Goal: Task Accomplishment & Management: Use online tool/utility

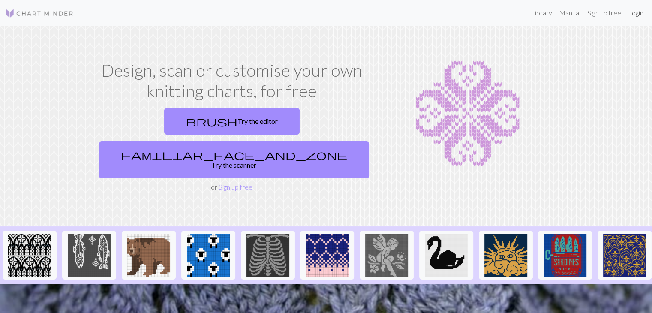
click at [625, 21] on link "Login" at bounding box center [636, 12] width 22 height 17
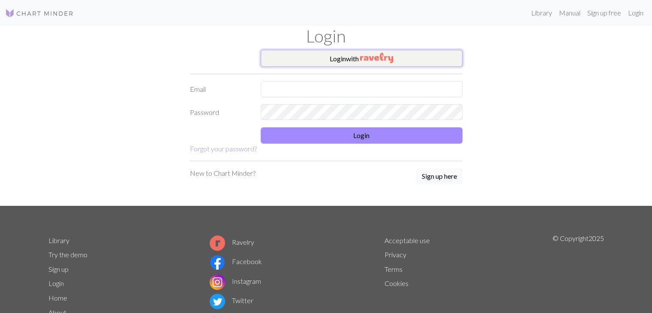
click at [318, 62] on button "Login with" at bounding box center [362, 58] width 202 height 17
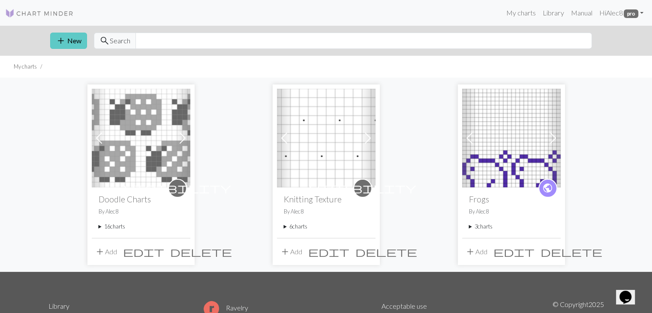
click at [62, 40] on span "add" at bounding box center [61, 41] width 10 height 12
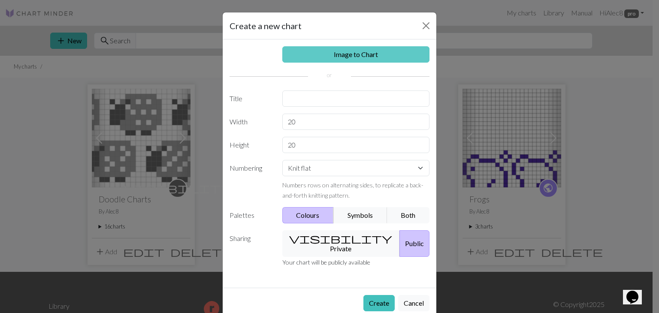
click at [355, 57] on link "Image to Chart" at bounding box center [356, 54] width 148 height 16
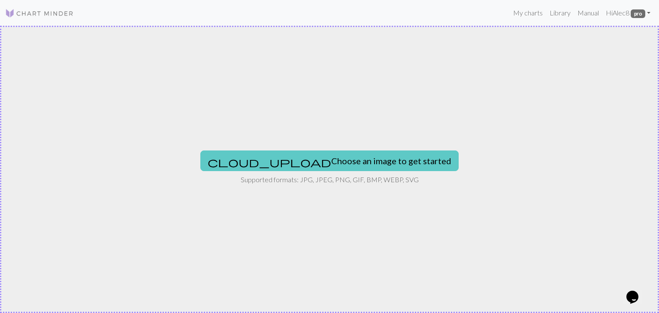
click at [317, 160] on button "cloud_upload Choose an image to get started" at bounding box center [329, 161] width 258 height 21
click at [324, 162] on button "cloud_upload Choose an image to get started" at bounding box center [329, 161] width 258 height 21
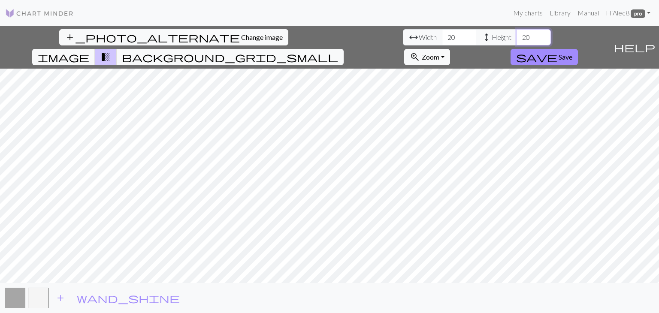
drag, startPoint x: 276, startPoint y: 38, endPoint x: 269, endPoint y: 38, distance: 7.7
click at [516, 38] on input "20" at bounding box center [533, 37] width 34 height 16
type input "41"
drag, startPoint x: 202, startPoint y: 38, endPoint x: 195, endPoint y: 37, distance: 6.4
click at [442, 37] on input "20" at bounding box center [459, 37] width 34 height 16
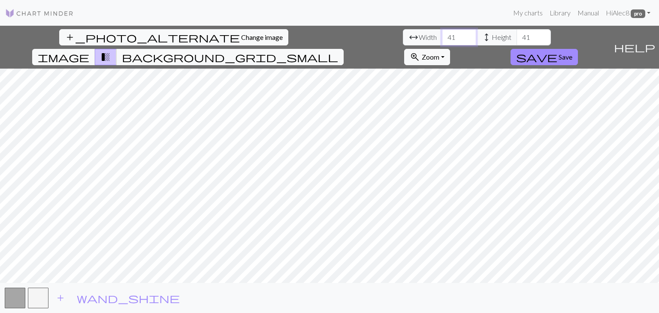
type input "41"
click at [53, 18] on link at bounding box center [39, 12] width 69 height 15
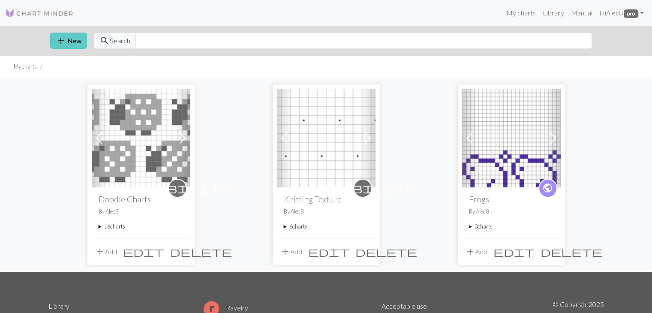
click at [65, 41] on span "add" at bounding box center [61, 41] width 10 height 12
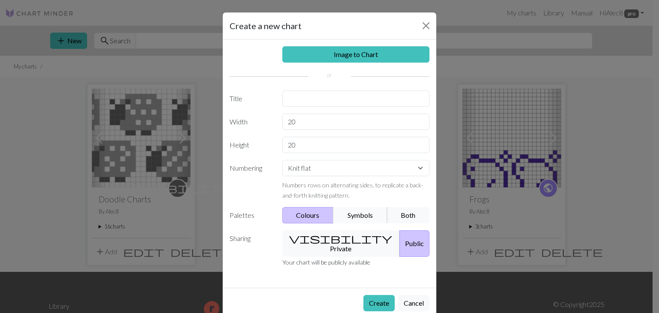
click at [368, 214] on button "Symbols" at bounding box center [360, 215] width 54 height 16
drag, startPoint x: 293, startPoint y: 122, endPoint x: 286, endPoint y: 121, distance: 7.4
click at [286, 121] on input "20" at bounding box center [356, 122] width 148 height 16
type input "41"
drag, startPoint x: 297, startPoint y: 146, endPoint x: 280, endPoint y: 145, distance: 16.8
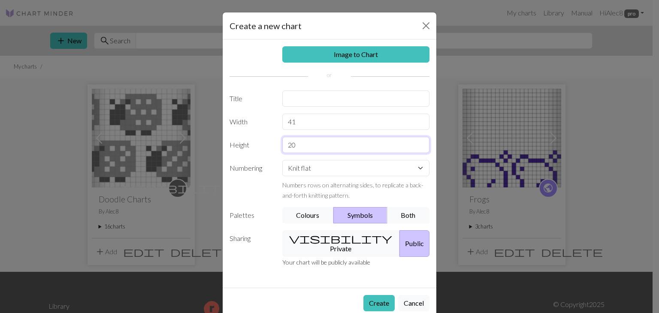
click at [282, 145] on input "20" at bounding box center [356, 145] width 148 height 16
type input "3"
type input "41"
click at [335, 239] on button "visibility Private" at bounding box center [341, 243] width 118 height 27
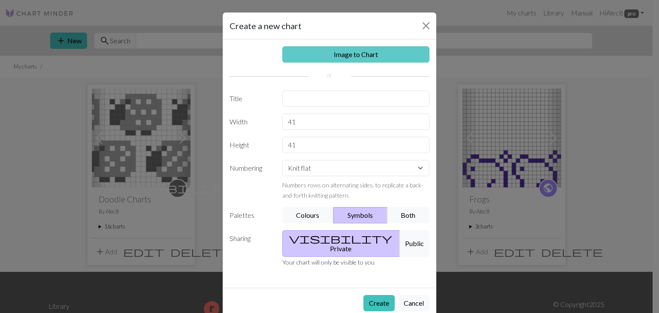
click at [341, 55] on link "Image to Chart" at bounding box center [356, 54] width 148 height 16
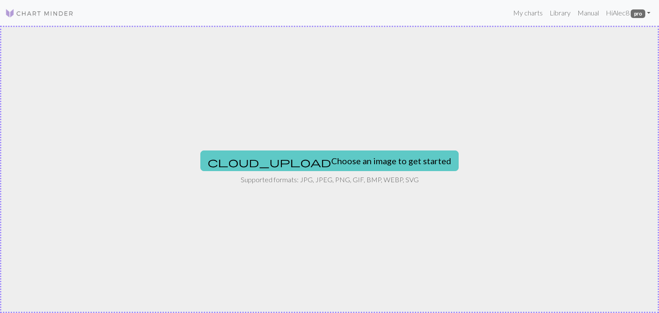
click at [331, 167] on button "cloud_upload Choose an image to get started" at bounding box center [329, 161] width 258 height 21
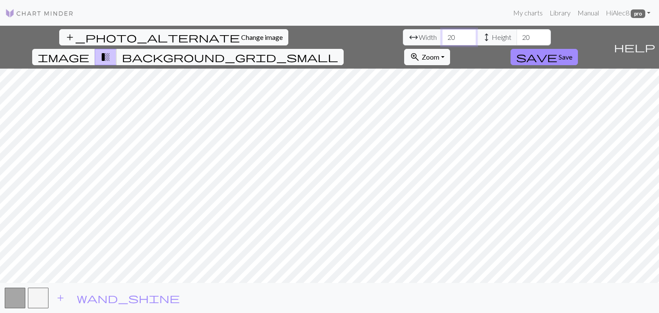
drag, startPoint x: 204, startPoint y: 40, endPoint x: 196, endPoint y: 40, distance: 8.1
click at [442, 40] on input "20" at bounding box center [459, 37] width 34 height 16
type input "41"
drag, startPoint x: 278, startPoint y: 38, endPoint x: 266, endPoint y: 38, distance: 12.0
click at [516, 38] on input "20" at bounding box center [533, 37] width 34 height 16
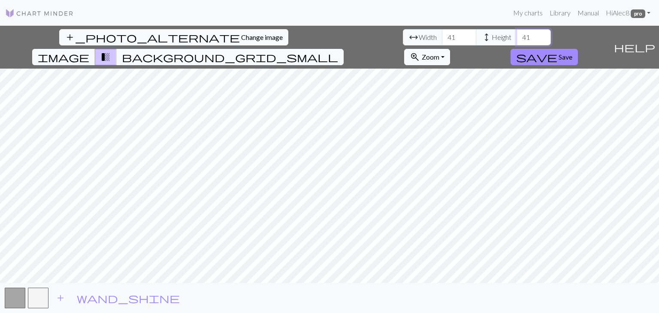
type input "41"
click at [62, 300] on span "add" at bounding box center [60, 298] width 10 height 12
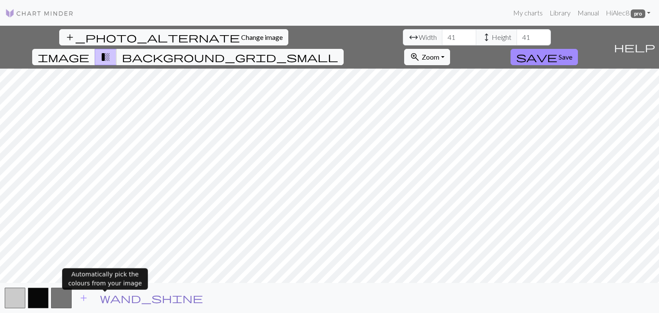
click at [103, 301] on span "wand_shine" at bounding box center [151, 298] width 103 height 12
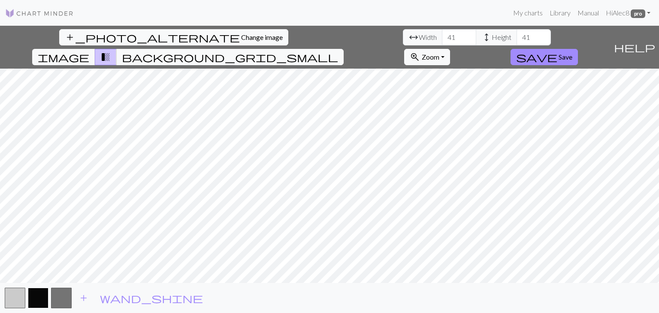
click at [39, 298] on button "button" at bounding box center [38, 298] width 21 height 21
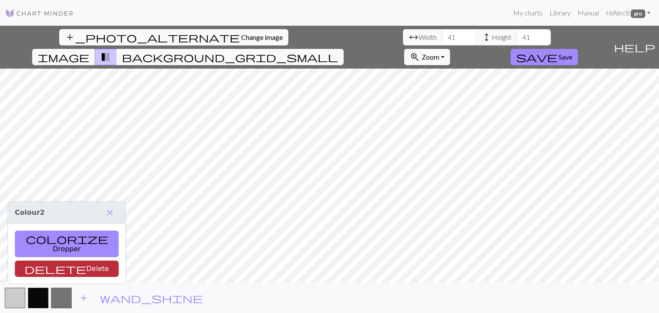
click at [37, 271] on button "delete Delete" at bounding box center [67, 269] width 104 height 16
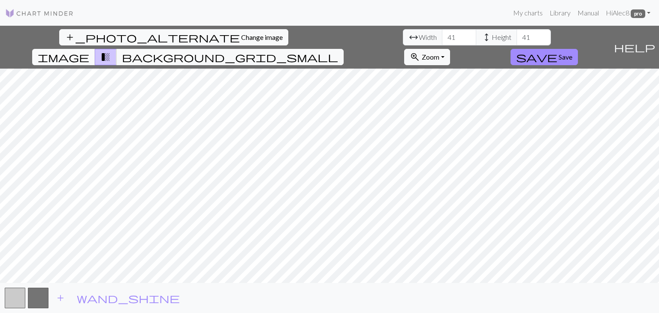
click at [80, 299] on span "wand_shine" at bounding box center [128, 298] width 103 height 12
click at [12, 299] on button "button" at bounding box center [15, 298] width 21 height 21
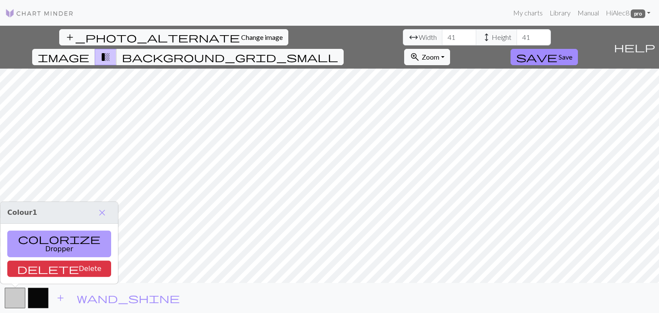
click at [24, 248] on button "colorize Dropper" at bounding box center [59, 244] width 104 height 27
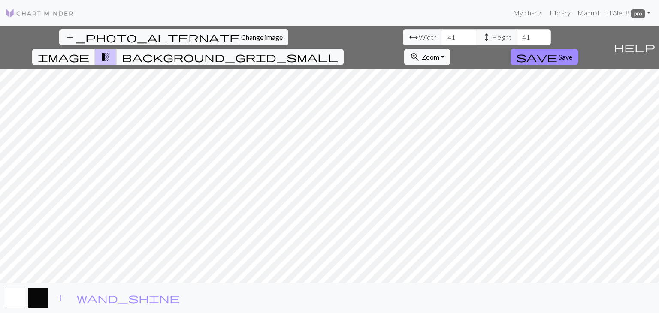
click at [42, 298] on button "button" at bounding box center [38, 298] width 21 height 21
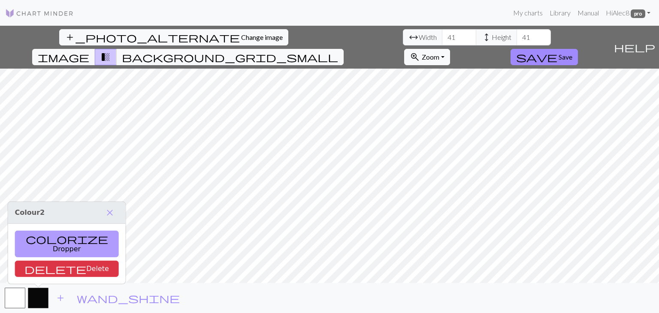
click at [39, 250] on button "colorize Dropper" at bounding box center [67, 244] width 104 height 27
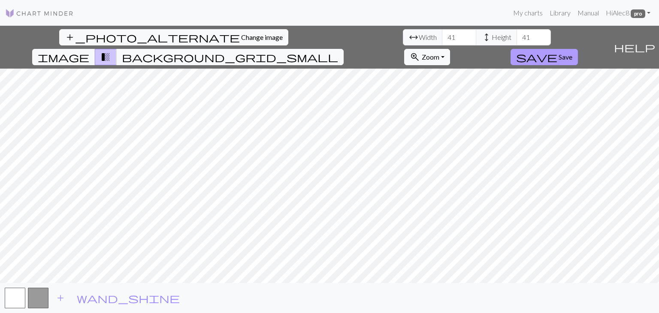
click at [557, 51] on span "save" at bounding box center [536, 57] width 41 height 12
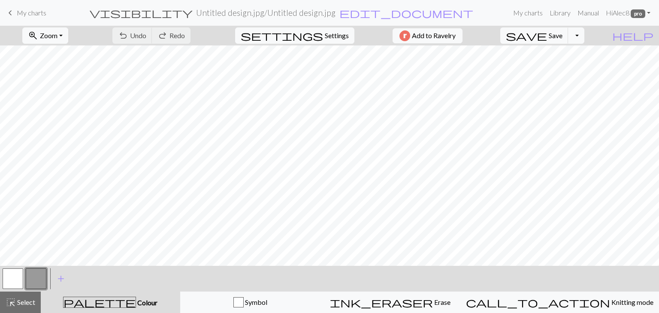
click at [10, 280] on button "button" at bounding box center [13, 279] width 21 height 21
click at [63, 278] on span "add" at bounding box center [61, 279] width 10 height 12
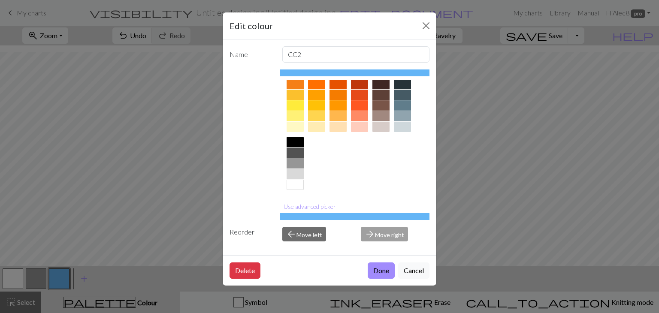
scroll to position [124, 0]
click at [295, 184] on div at bounding box center [295, 185] width 17 height 10
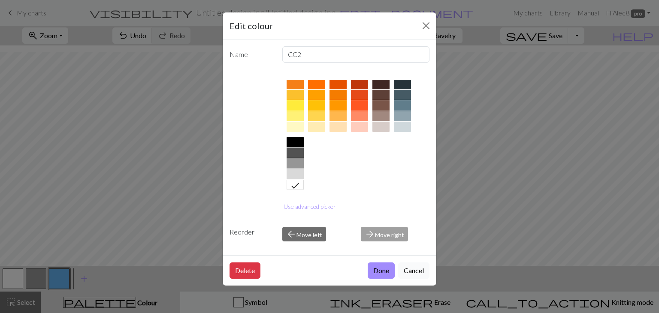
click at [412, 273] on button "Cancel" at bounding box center [413, 271] width 31 height 16
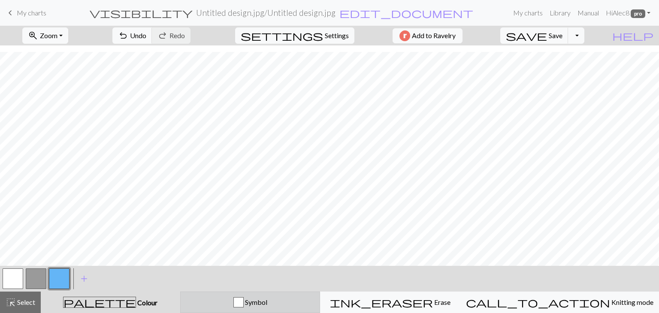
click at [267, 304] on span "Symbol" at bounding box center [256, 302] width 24 height 8
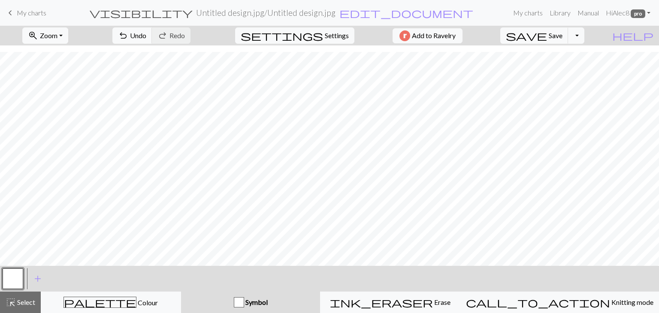
click at [15, 278] on button "button" at bounding box center [13, 279] width 21 height 21
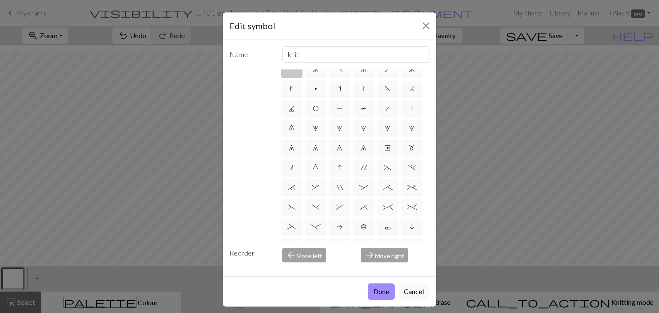
scroll to position [0, 0]
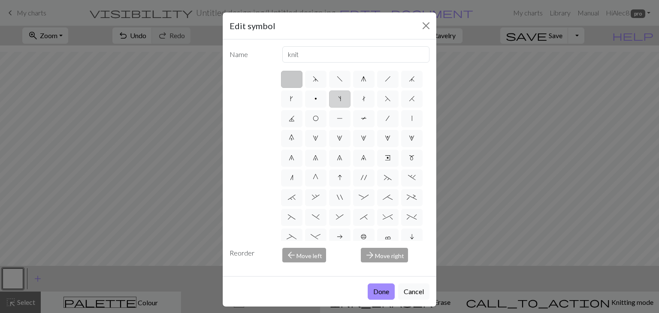
click at [341, 100] on span "s" at bounding box center [339, 98] width 3 height 7
click at [344, 99] on input "s" at bounding box center [341, 97] width 6 height 6
radio input "true"
type input "increase one left leaning"
click at [381, 292] on button "Done" at bounding box center [381, 292] width 27 height 16
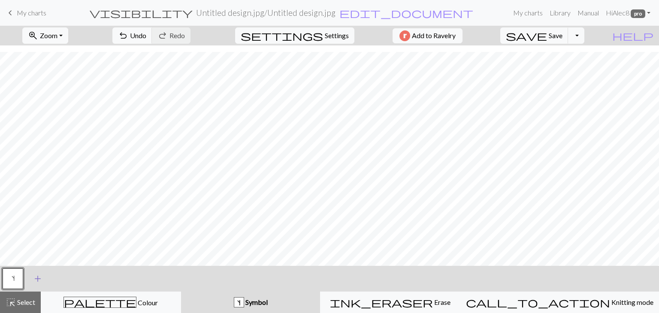
click at [39, 279] on span "add" at bounding box center [38, 279] width 10 height 12
click at [36, 280] on button "button" at bounding box center [36, 279] width 21 height 21
click at [39, 278] on button "button" at bounding box center [36, 279] width 21 height 21
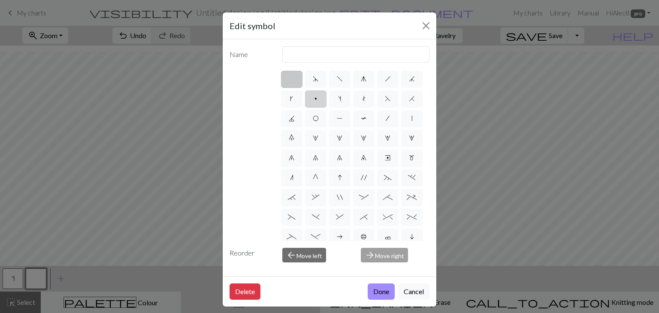
click at [326, 101] on label "p" at bounding box center [315, 99] width 21 height 17
click at [320, 99] on input "p" at bounding box center [317, 97] width 6 height 6
radio input "true"
type input "purl"
click at [376, 296] on button "Done" at bounding box center [381, 292] width 27 height 16
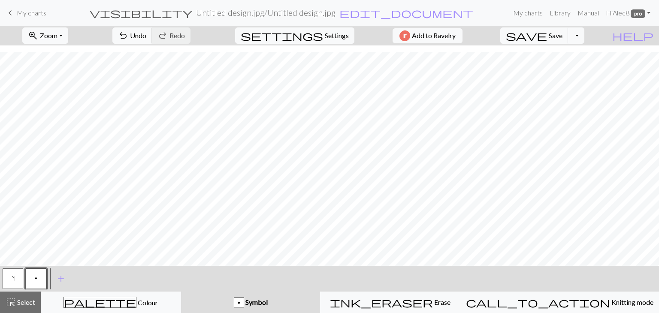
click at [10, 277] on button "s" at bounding box center [13, 279] width 21 height 21
click at [38, 279] on button "p" at bounding box center [36, 279] width 21 height 21
click at [325, 36] on span "Settings" at bounding box center [337, 35] width 24 height 10
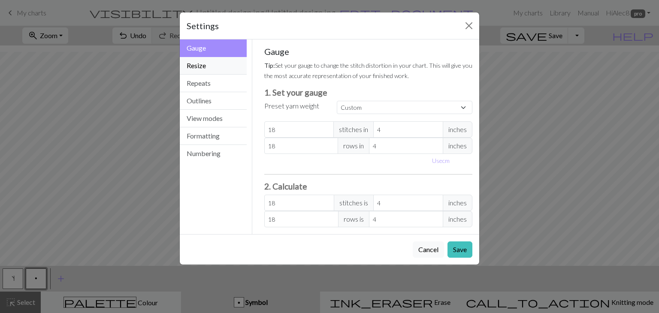
click at [214, 66] on button "Resize" at bounding box center [213, 66] width 67 height 18
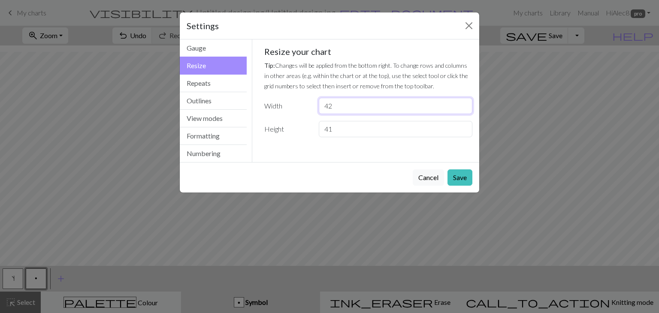
type input "42"
click at [463, 103] on input "42" at bounding box center [396, 106] width 154 height 16
type input "42"
click at [465, 126] on input "42" at bounding box center [396, 129] width 154 height 16
click at [459, 176] on button "Save" at bounding box center [459, 177] width 25 height 16
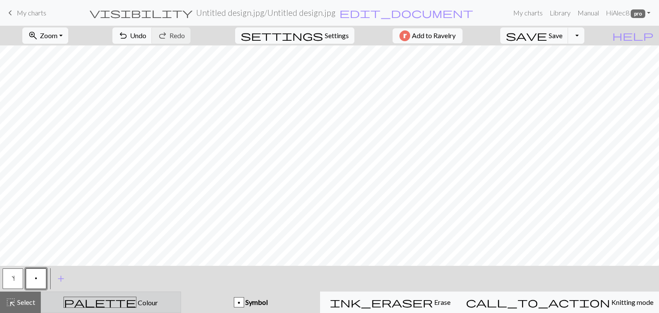
click at [88, 300] on div "palette Colour Colour" at bounding box center [110, 302] width 129 height 11
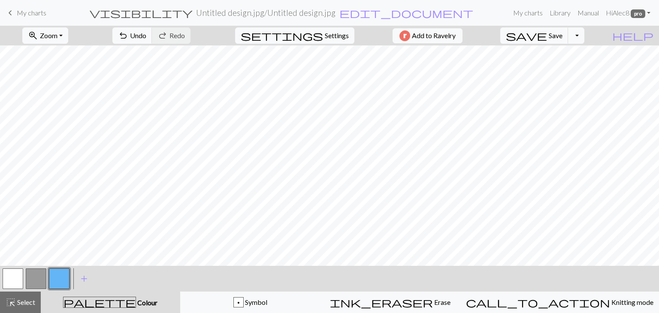
click at [41, 279] on button "button" at bounding box center [36, 279] width 21 height 21
click at [32, 302] on span "Select" at bounding box center [25, 302] width 19 height 8
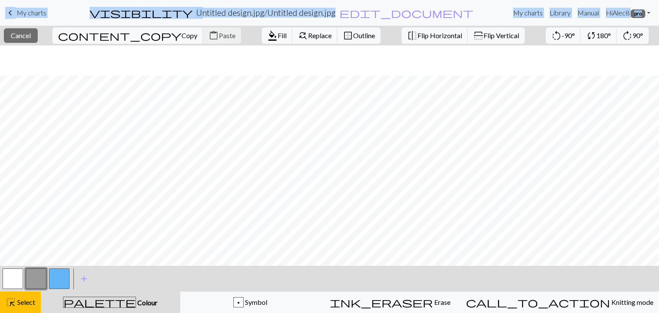
scroll to position [185, 0]
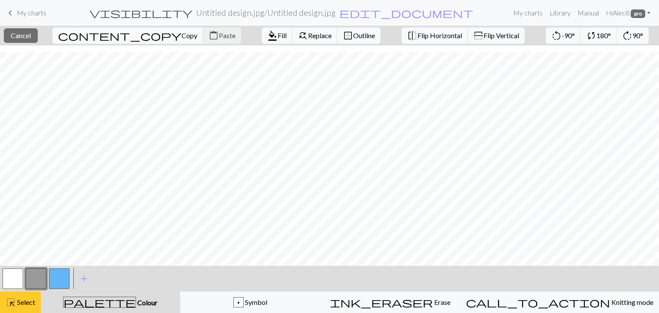
click at [31, 302] on span "Select" at bounding box center [25, 302] width 19 height 8
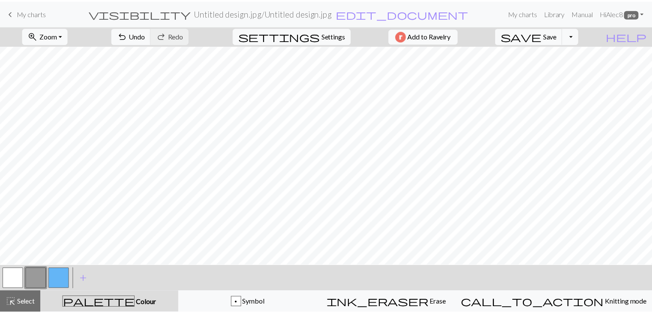
scroll to position [0, 0]
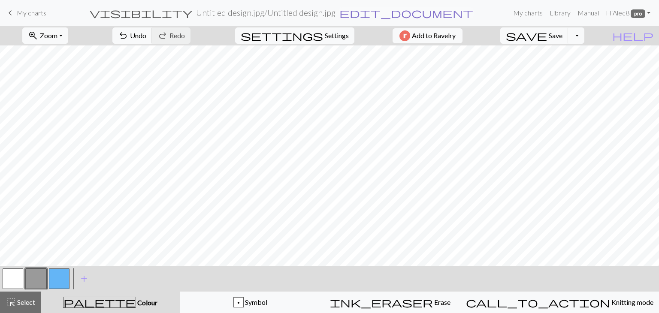
click at [359, 14] on span "edit_document" at bounding box center [406, 13] width 134 height 12
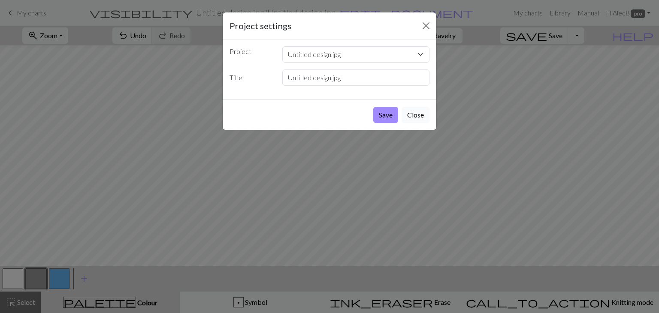
click at [415, 115] on button "Close" at bounding box center [415, 115] width 28 height 16
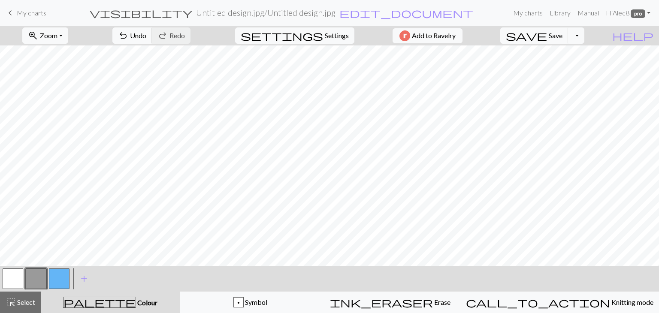
click at [26, 12] on span "My charts" at bounding box center [32, 13] width 30 height 8
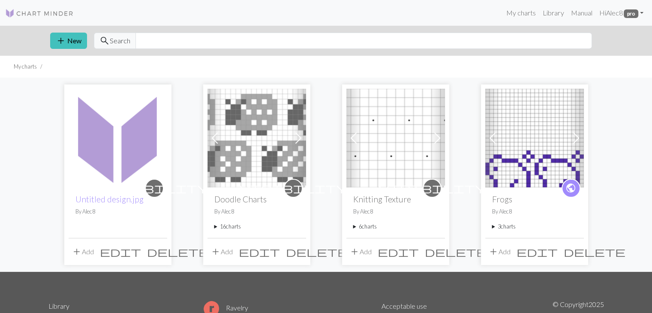
click at [155, 253] on span "delete" at bounding box center [178, 252] width 62 height 12
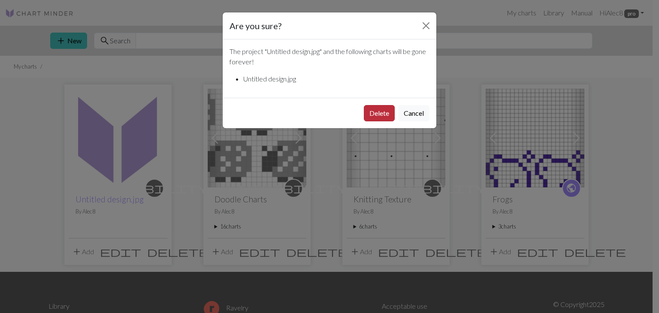
click at [379, 110] on button "Delete" at bounding box center [379, 113] width 31 height 16
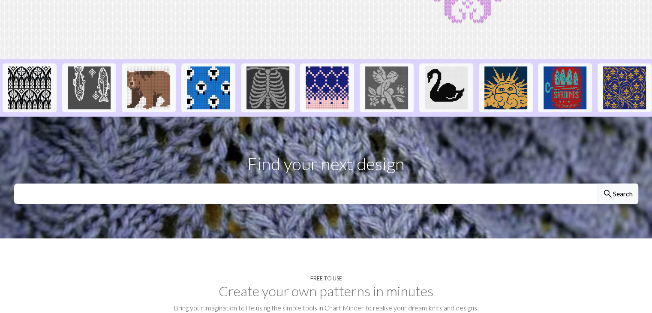
scroll to position [172, 0]
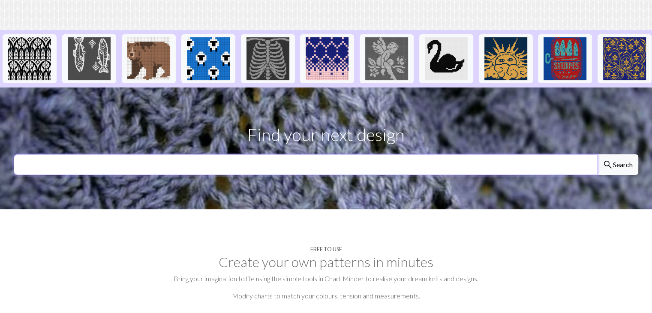
click at [410, 174] on input "text" at bounding box center [306, 164] width 584 height 21
type input "book club cardigan"
click at [597, 154] on button "search Search" at bounding box center [617, 164] width 41 height 21
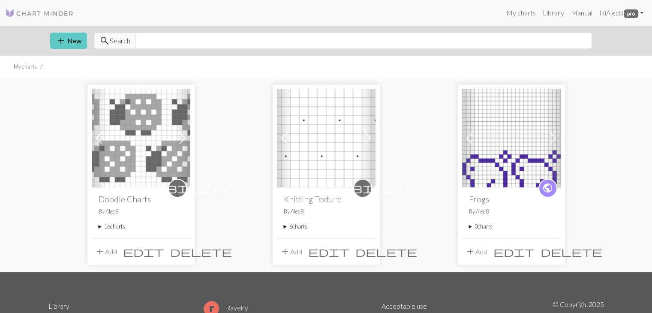
click at [77, 42] on button "add New" at bounding box center [68, 41] width 37 height 16
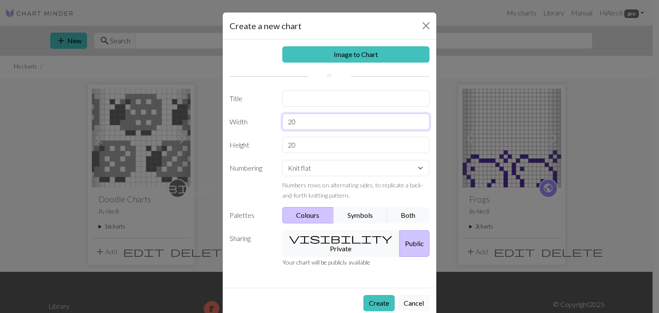
click at [296, 127] on input "20" at bounding box center [356, 122] width 148 height 16
drag, startPoint x: 296, startPoint y: 124, endPoint x: 275, endPoint y: 122, distance: 20.7
click at [277, 122] on div "20" at bounding box center [356, 122] width 158 height 16
click at [277, 125] on div "20" at bounding box center [356, 122] width 158 height 16
click at [296, 123] on input "20" at bounding box center [356, 122] width 148 height 16
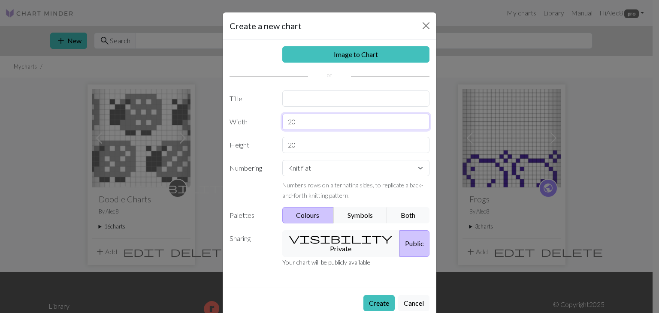
drag, startPoint x: 294, startPoint y: 123, endPoint x: 284, endPoint y: 122, distance: 9.4
click at [285, 122] on input "20" at bounding box center [356, 122] width 148 height 16
type input "42"
click at [300, 142] on input "20" at bounding box center [356, 145] width 148 height 16
drag, startPoint x: 295, startPoint y: 144, endPoint x: 284, endPoint y: 143, distance: 11.2
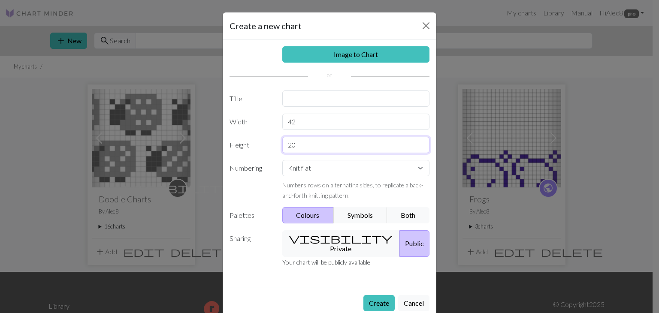
click at [284, 143] on input "20" at bounding box center [356, 145] width 148 height 16
type input "42"
click at [262, 134] on div "Image to Chart Title Width 42 Height 42 Numbering Knit flat Knit in the round L…" at bounding box center [330, 163] width 214 height 248
click at [293, 106] on div "Image to Chart Title Width 42 Height 42 Numbering Knit flat Knit in the round L…" at bounding box center [330, 163] width 214 height 248
click at [293, 102] on input "text" at bounding box center [356, 99] width 148 height 16
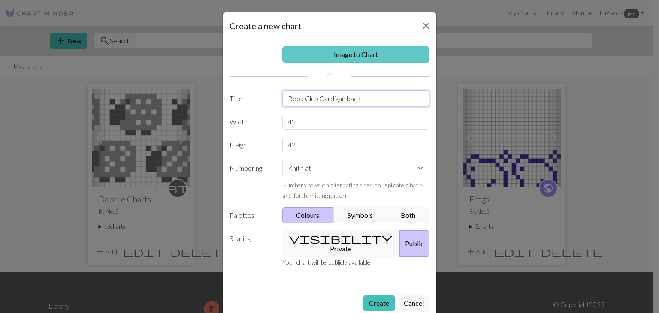
type input "Book Club Cardigan back"
click at [369, 61] on link "Image to Chart" at bounding box center [356, 54] width 148 height 16
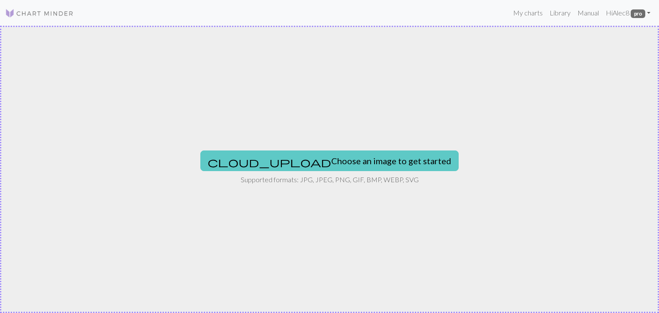
click at [339, 156] on button "cloud_upload Choose an image to get started" at bounding box center [329, 161] width 258 height 21
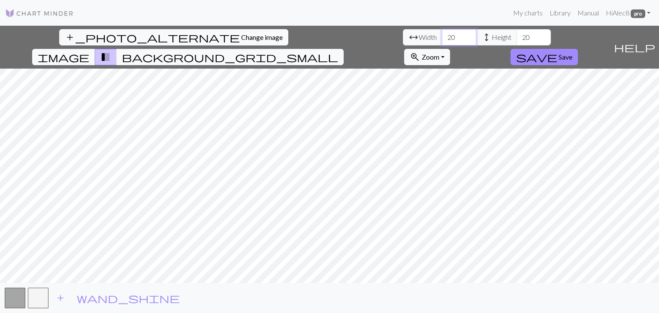
drag, startPoint x: 205, startPoint y: 39, endPoint x: 192, endPoint y: 38, distance: 13.4
click at [442, 38] on input "20" at bounding box center [459, 37] width 34 height 16
type input "42"
click at [516, 38] on input "20" at bounding box center [533, 37] width 34 height 16
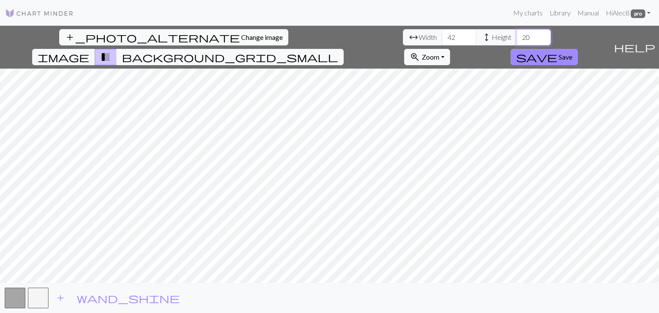
drag, startPoint x: 277, startPoint y: 38, endPoint x: 266, endPoint y: 38, distance: 11.2
click at [516, 38] on input "20" at bounding box center [533, 37] width 34 height 16
type input "42"
click at [40, 298] on button "button" at bounding box center [38, 298] width 21 height 21
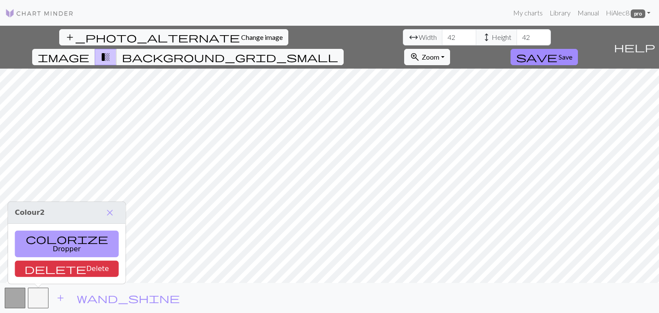
click at [44, 249] on button "colorize Dropper" at bounding box center [67, 244] width 104 height 27
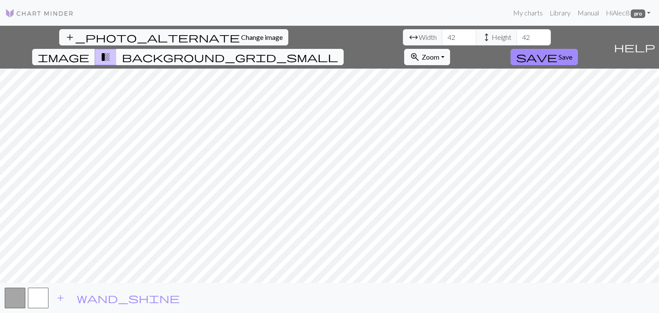
click at [338, 51] on span "background_grid_small" at bounding box center [230, 57] width 216 height 12
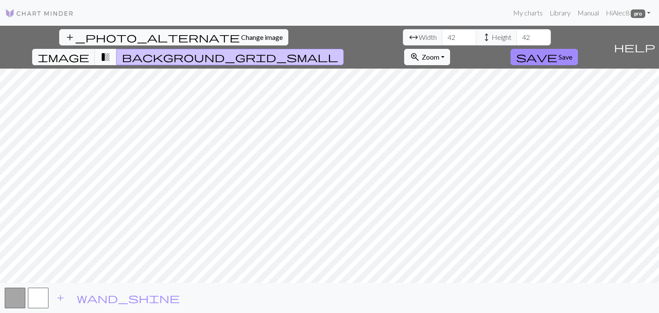
click at [111, 51] on span "transition_fade" at bounding box center [105, 57] width 10 height 12
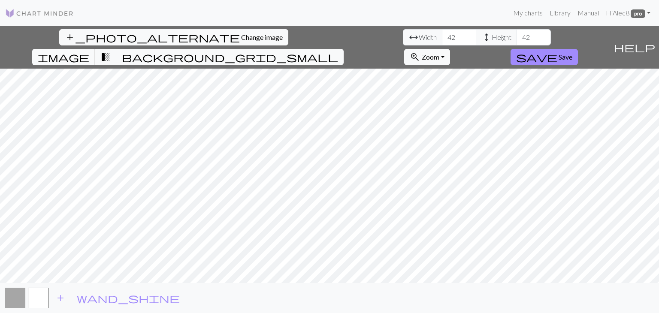
click at [89, 51] on span "image" at bounding box center [63, 57] width 51 height 12
click at [111, 51] on span "transition_fade" at bounding box center [105, 57] width 10 height 12
click at [344, 49] on button "background_grid_small" at bounding box center [229, 57] width 227 height 16
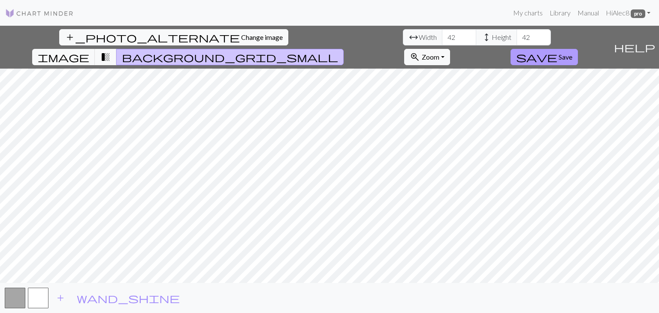
click at [578, 49] on button "save Save" at bounding box center [543, 57] width 67 height 16
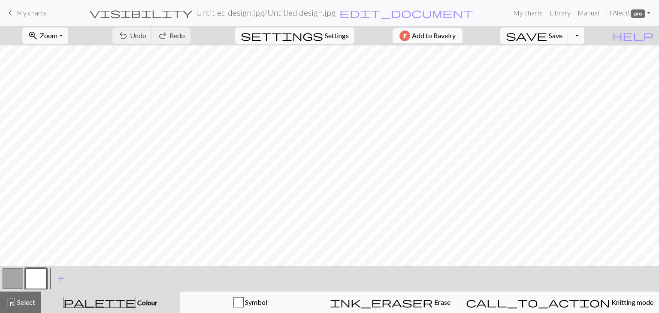
scroll to position [185, 0]
click at [39, 282] on button "button" at bounding box center [36, 279] width 21 height 21
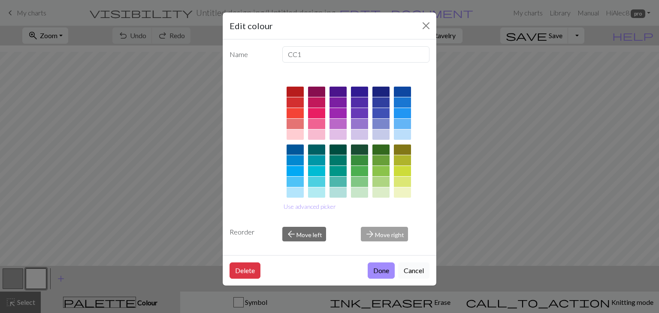
click at [411, 272] on button "Cancel" at bounding box center [413, 271] width 31 height 16
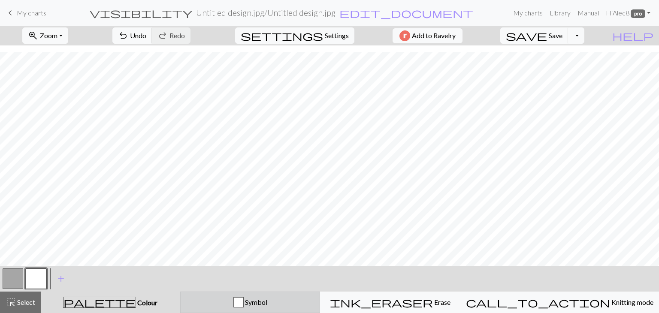
click at [237, 309] on button "Symbol" at bounding box center [250, 302] width 140 height 21
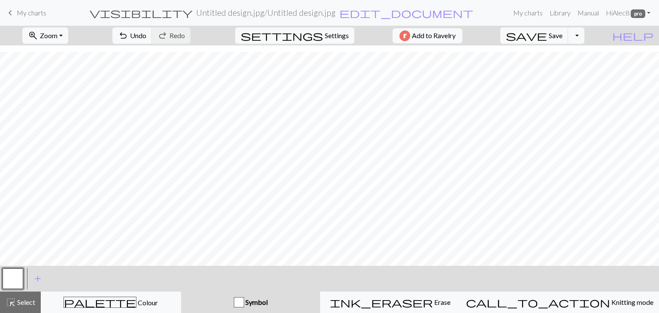
click at [13, 277] on button "button" at bounding box center [13, 279] width 21 height 21
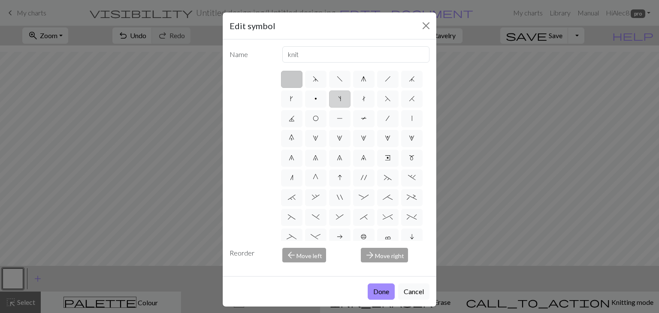
click at [341, 102] on span "s" at bounding box center [339, 98] width 3 height 7
click at [344, 99] on input "s" at bounding box center [341, 97] width 6 height 6
radio input "true"
type input "increase one left leaning"
click at [376, 295] on button "Done" at bounding box center [381, 292] width 27 height 16
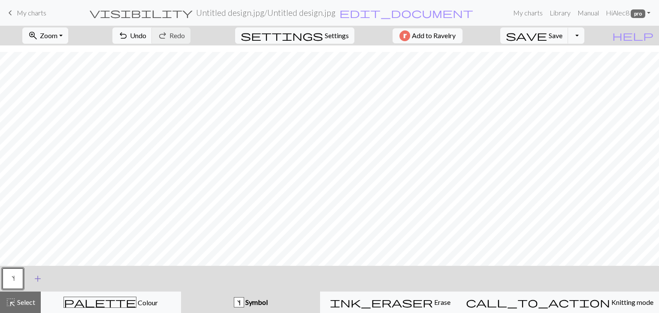
click at [40, 283] on span "add" at bounding box center [38, 279] width 10 height 12
click at [40, 280] on button "button" at bounding box center [36, 279] width 21 height 21
click at [34, 282] on button "button" at bounding box center [36, 279] width 21 height 21
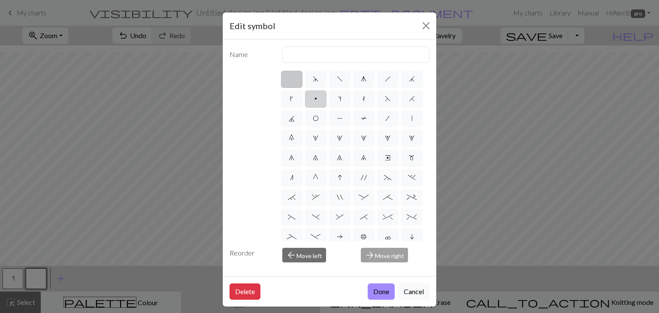
click at [326, 100] on label "p" at bounding box center [315, 99] width 21 height 17
click at [320, 99] on input "p" at bounding box center [317, 97] width 6 height 6
radio input "true"
type input "purl"
click at [377, 290] on button "Done" at bounding box center [381, 292] width 27 height 16
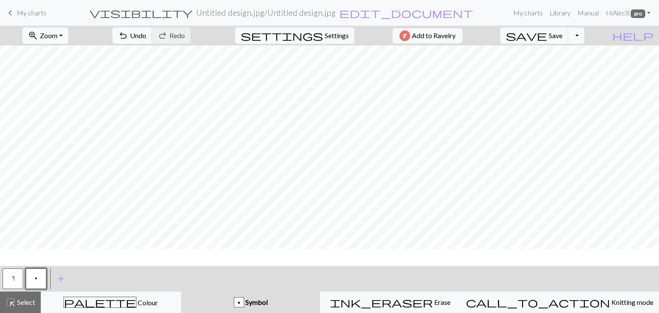
scroll to position [56, 0]
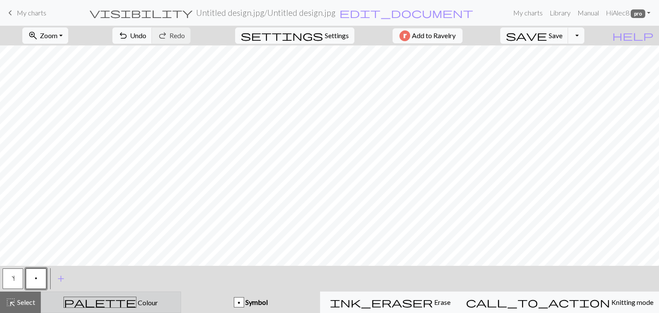
click at [139, 308] on div "palette Colour Colour" at bounding box center [110, 302] width 129 height 11
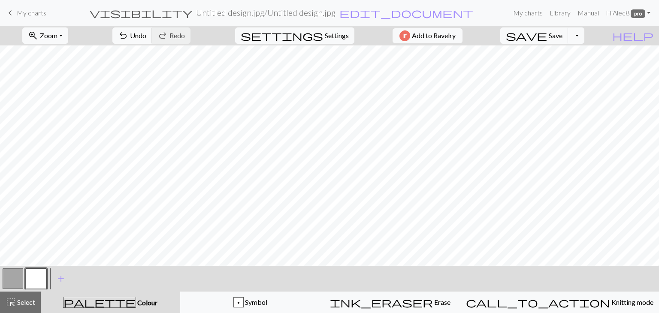
click at [39, 275] on button "button" at bounding box center [36, 279] width 21 height 21
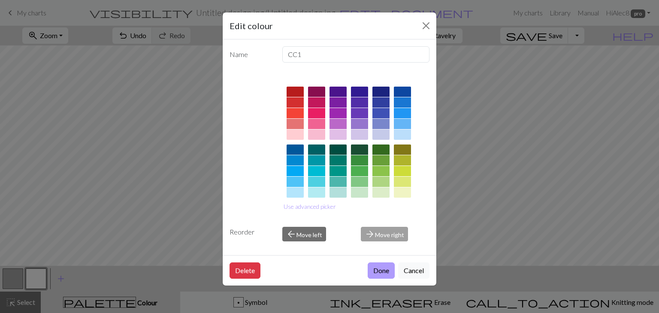
click at [386, 273] on button "Done" at bounding box center [381, 271] width 27 height 16
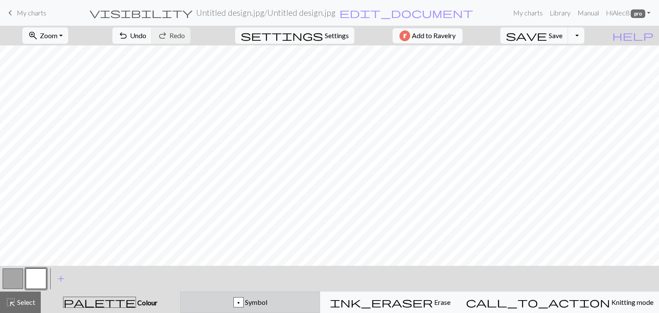
click at [267, 304] on span "Symbol" at bounding box center [256, 302] width 24 height 8
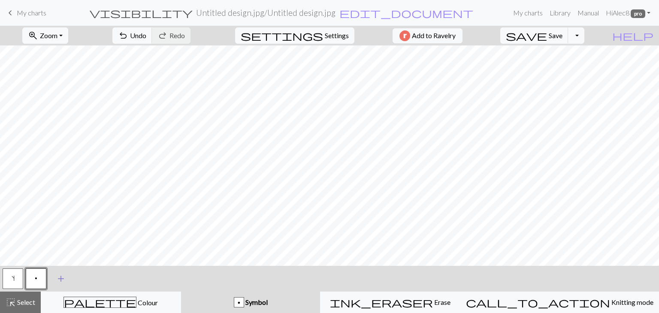
click at [67, 278] on button "add Add a symbol" at bounding box center [60, 278] width 21 height 21
click at [65, 279] on button "button" at bounding box center [59, 279] width 21 height 21
drag, startPoint x: 33, startPoint y: 282, endPoint x: 41, endPoint y: 275, distance: 10.7
click at [33, 281] on button "p" at bounding box center [36, 279] width 21 height 21
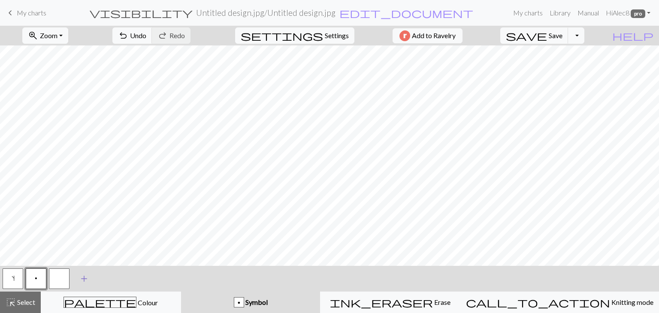
click at [80, 278] on span "add" at bounding box center [84, 279] width 10 height 12
click at [87, 280] on button "button" at bounding box center [82, 279] width 21 height 21
click at [83, 280] on button "button" at bounding box center [82, 279] width 21 height 21
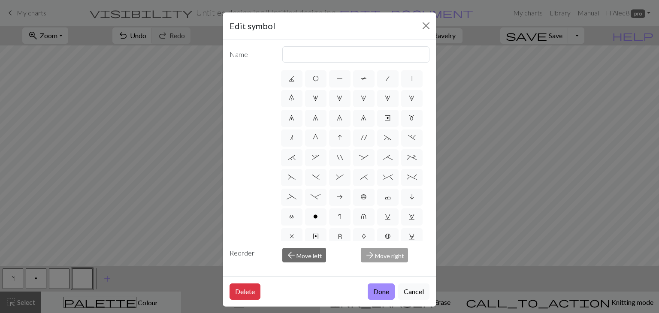
scroll to position [43, 0]
drag, startPoint x: 333, startPoint y: 195, endPoint x: 410, endPoint y: 215, distance: 79.9
click at [410, 215] on div "d f g h j k p s t F H J O P T / | 0 1 2 3 4 5 6 7 8 9 e m n G I ' ~ . ` , " : ;…" at bounding box center [355, 155] width 150 height 172
click at [296, 178] on span "(" at bounding box center [292, 174] width 8 height 7
click at [293, 212] on input "(" at bounding box center [291, 215] width 6 height 6
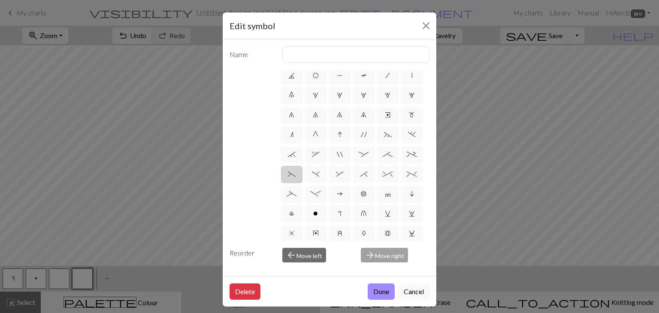
radio input "true"
type input "left part of left 3+ stitch cable, wyif"
click at [302, 203] on label "_" at bounding box center [291, 194] width 21 height 17
click at [292, 232] on input "_" at bounding box center [290, 235] width 6 height 6
radio input "true"
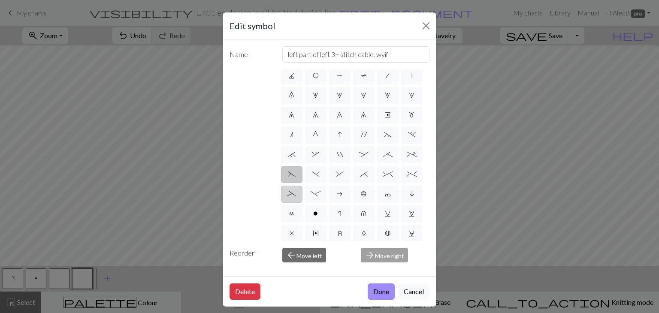
type input "Left part of left 4+ cable"
click at [377, 65] on label "F" at bounding box center [387, 56] width 21 height 17
click at [385, 94] on input "F" at bounding box center [388, 97] width 6 height 6
radio input "true"
type input "ssk"
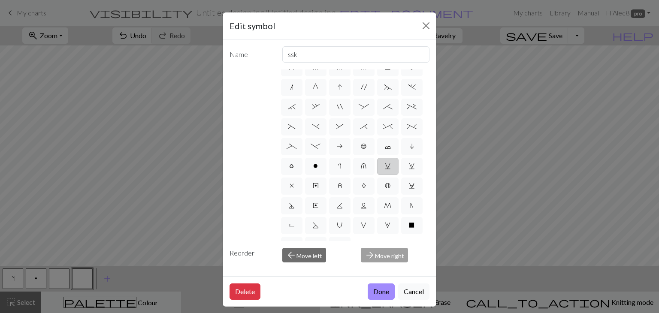
scroll to position [78, 0]
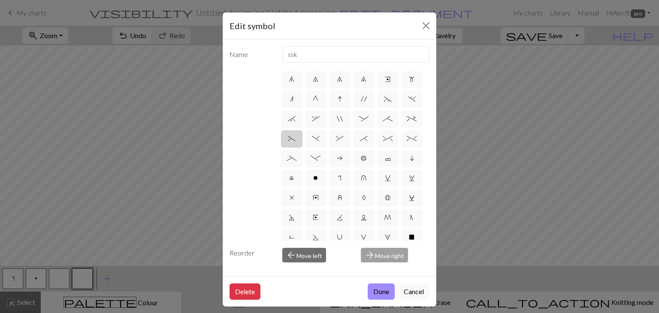
click at [302, 148] on label "(" at bounding box center [291, 138] width 21 height 17
click at [293, 212] on input "(" at bounding box center [291, 215] width 6 height 6
radio input "true"
type input "left part of left 3+ stitch cable, wyif"
click at [377, 293] on button "Done" at bounding box center [381, 292] width 27 height 16
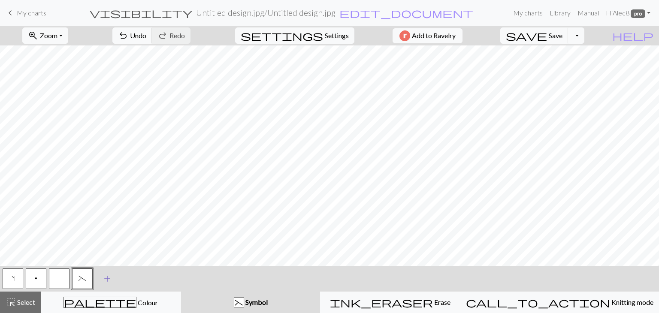
click at [106, 277] on span "add" at bounding box center [107, 279] width 10 height 12
click at [106, 278] on button "button" at bounding box center [105, 279] width 21 height 21
click at [110, 278] on button "button" at bounding box center [105, 279] width 21 height 21
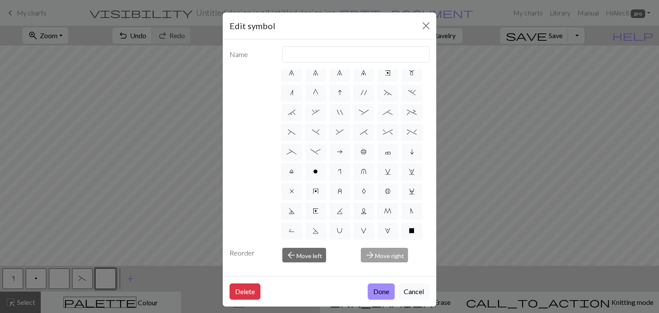
scroll to position [86, 0]
click at [296, 154] on span "_" at bounding box center [292, 151] width 10 height 7
click at [292, 232] on input "_" at bounding box center [290, 235] width 6 height 6
radio input "true"
type input "Left part of left 4+ cable"
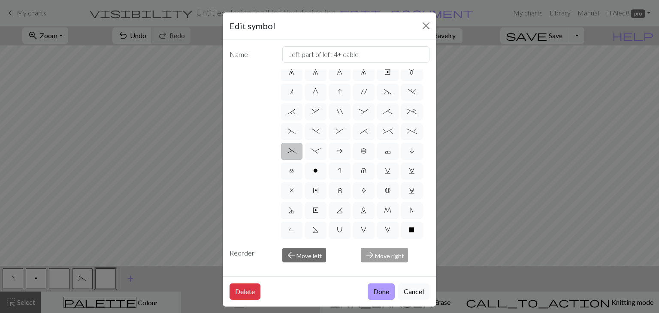
click at [378, 290] on button "Done" at bounding box center [381, 292] width 27 height 16
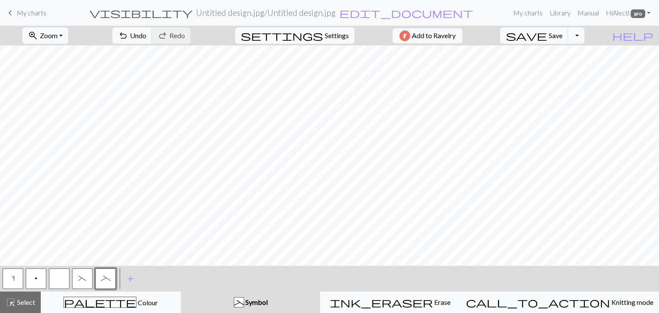
click at [107, 280] on span "_" at bounding box center [106, 278] width 10 height 7
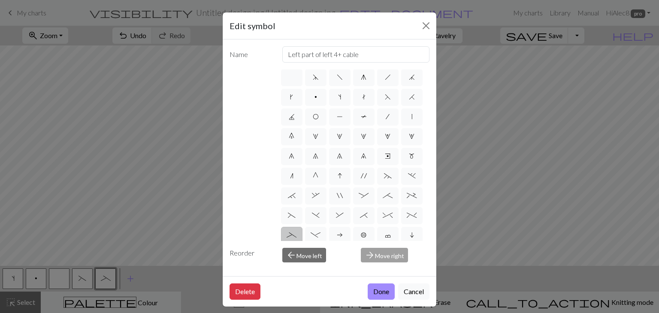
scroll to position [0, 0]
click at [407, 295] on button "Cancel" at bounding box center [413, 292] width 31 height 16
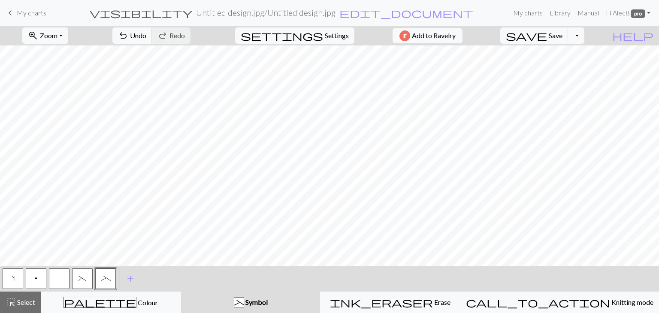
click at [60, 279] on button "button" at bounding box center [59, 279] width 21 height 21
click at [24, 305] on span "Select" at bounding box center [25, 302] width 19 height 8
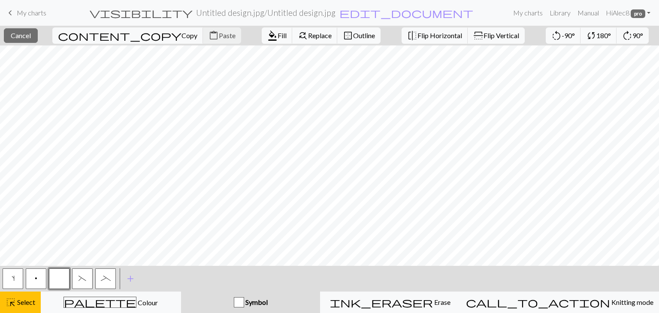
click at [108, 280] on span "_" at bounding box center [106, 278] width 10 height 7
click at [15, 300] on span "highlight_alt" at bounding box center [11, 302] width 10 height 12
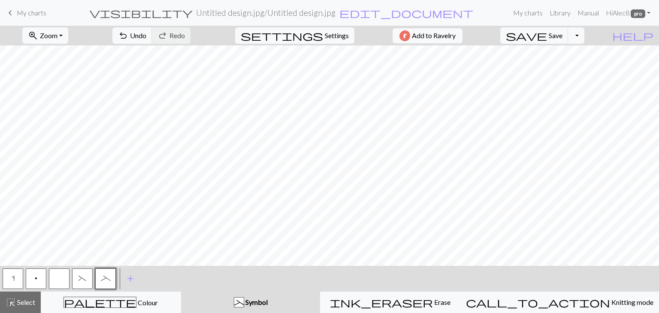
click at [103, 280] on span "_" at bounding box center [106, 278] width 10 height 7
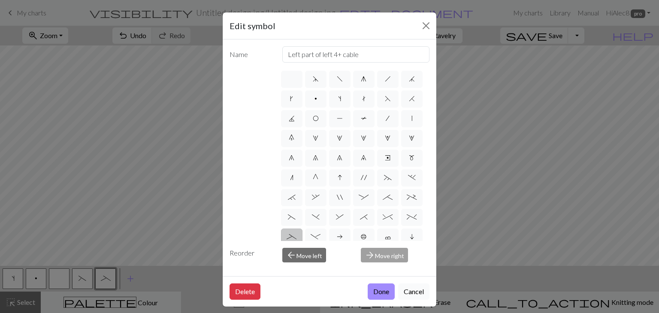
click at [413, 291] on button "Cancel" at bounding box center [413, 292] width 31 height 16
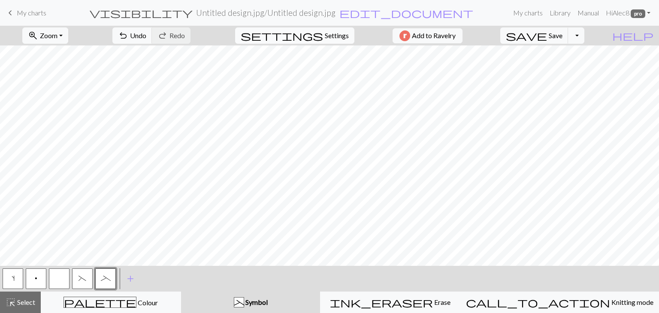
click at [343, 36] on span "Settings" at bounding box center [337, 35] width 24 height 10
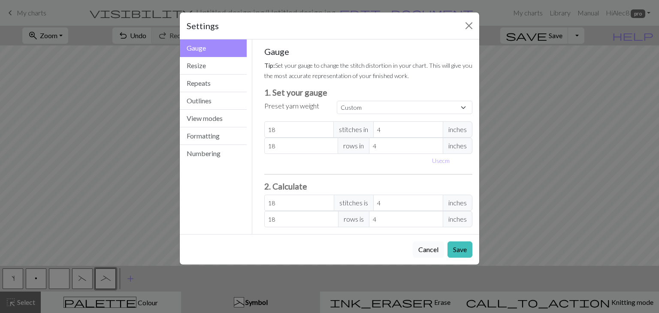
click at [426, 251] on button "Cancel" at bounding box center [428, 249] width 31 height 16
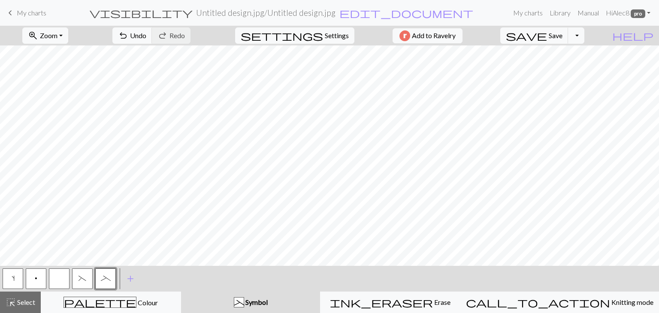
click at [400, 9] on form "visibility Untitled design.jpg / Untitled design.jpg edit_document Edit settings" at bounding box center [281, 12] width 456 height 17
click at [129, 278] on span "add" at bounding box center [130, 279] width 10 height 12
drag, startPoint x: 108, startPoint y: 278, endPoint x: 103, endPoint y: 283, distance: 6.7
click at [103, 283] on button "_" at bounding box center [105, 279] width 21 height 21
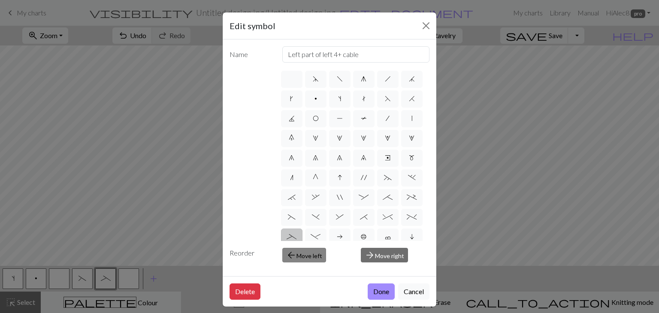
click at [301, 257] on button "arrow_back Move left" at bounding box center [304, 255] width 44 height 15
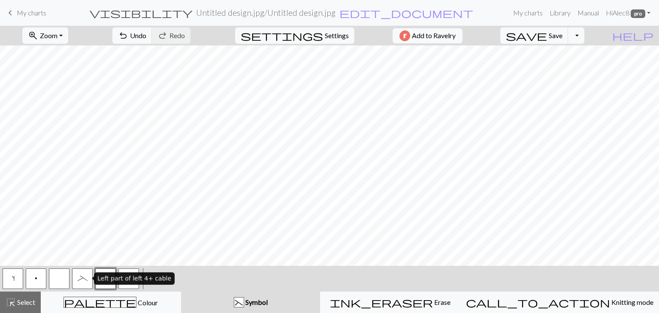
click at [81, 280] on span "_" at bounding box center [83, 278] width 10 height 7
click at [82, 278] on span "_" at bounding box center [83, 278] width 10 height 7
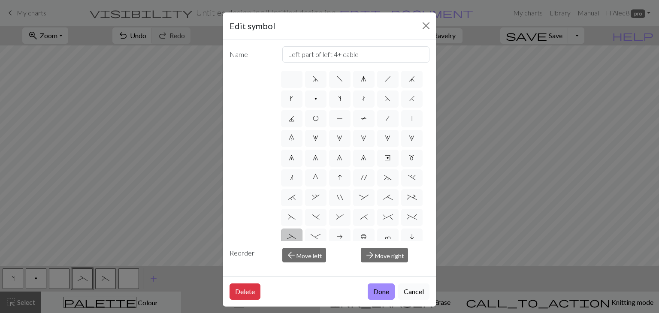
click at [409, 294] on button "Cancel" at bounding box center [413, 292] width 31 height 16
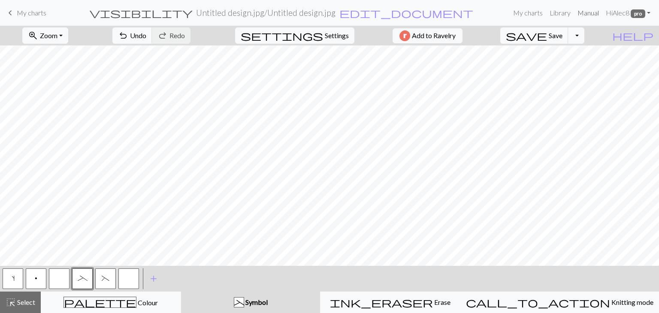
click at [588, 14] on link "Manual" at bounding box center [588, 12] width 28 height 17
click at [81, 281] on span "_" at bounding box center [83, 278] width 10 height 7
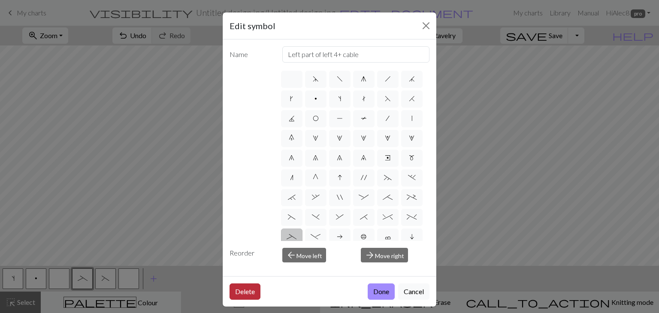
click at [244, 296] on button "Delete" at bounding box center [244, 292] width 31 height 16
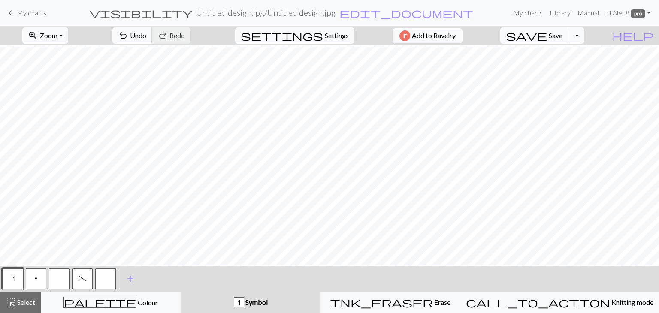
click at [111, 279] on button "button" at bounding box center [105, 279] width 21 height 21
click at [644, 16] on span "pro" at bounding box center [638, 13] width 15 height 9
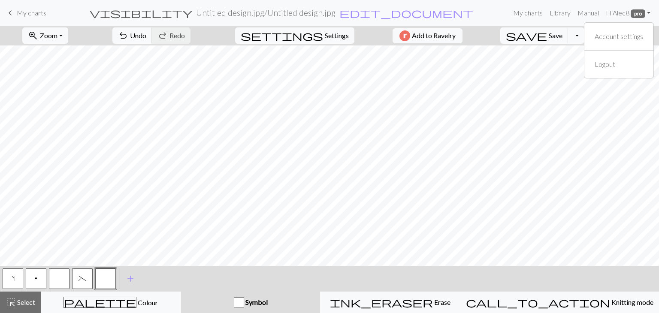
click at [494, 10] on form "visibility Untitled design.jpg / Untitled design.jpg edit_document Edit settings" at bounding box center [281, 12] width 456 height 17
